Goal: Task Accomplishment & Management: Manage account settings

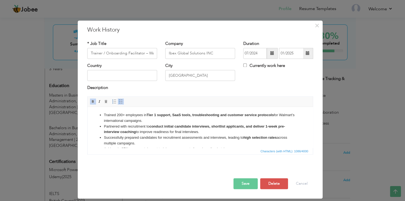
scroll to position [0, 32]
click at [289, 185] on div "Save Save and Continue Delete Cancel" at bounding box center [200, 178] width 234 height 31
click at [293, 185] on button "Cancel" at bounding box center [301, 184] width 23 height 11
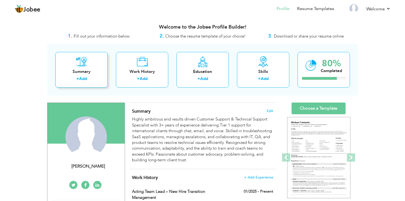
scroll to position [29, 0]
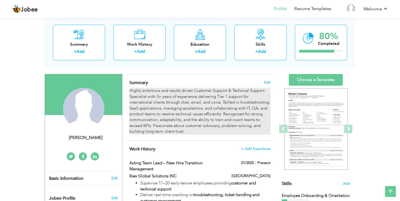
click at [171, 118] on div "Highly ambitious and results driven Customer Support & Technical Support Specia…" at bounding box center [199, 111] width 141 height 47
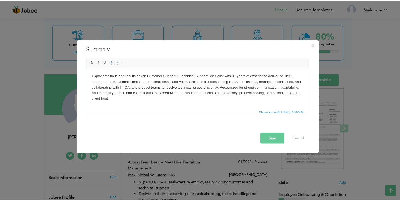
scroll to position [0, 0]
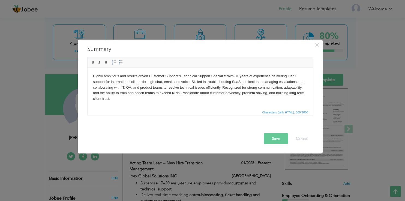
drag, startPoint x: 236, startPoint y: 76, endPoint x: 238, endPoint y: 86, distance: 10.0
click at [236, 76] on body "Highly ambitious and results driven Customer Support & Technical Support Specia…" at bounding box center [200, 87] width 214 height 28
click at [297, 76] on body "Highly ambitious and results driven Customer Support & Technical Support Specia…" at bounding box center [200, 87] width 214 height 28
click at [173, 82] on body "Highly ambitious and results driven Customer Support & Technical Support Specia…" at bounding box center [200, 87] width 214 height 28
click at [286, 83] on body "Highly ambitious and results driven Customer Support & Technical Support Specia…" at bounding box center [200, 87] width 214 height 28
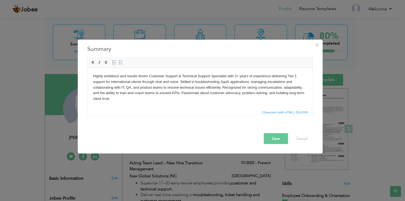
click at [302, 86] on body "Highly ambitious and results driven Customer Support & Technical Support Specia…" at bounding box center [200, 87] width 214 height 28
click at [268, 95] on body "Highly ambitious and results driven Customer Support & Technical Support Specia…" at bounding box center [200, 87] width 214 height 28
click at [278, 140] on button "Save" at bounding box center [276, 138] width 24 height 11
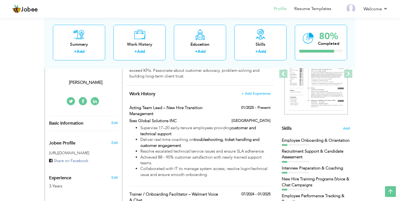
scroll to position [86, 0]
